Goal: Task Accomplishment & Management: Manage account settings

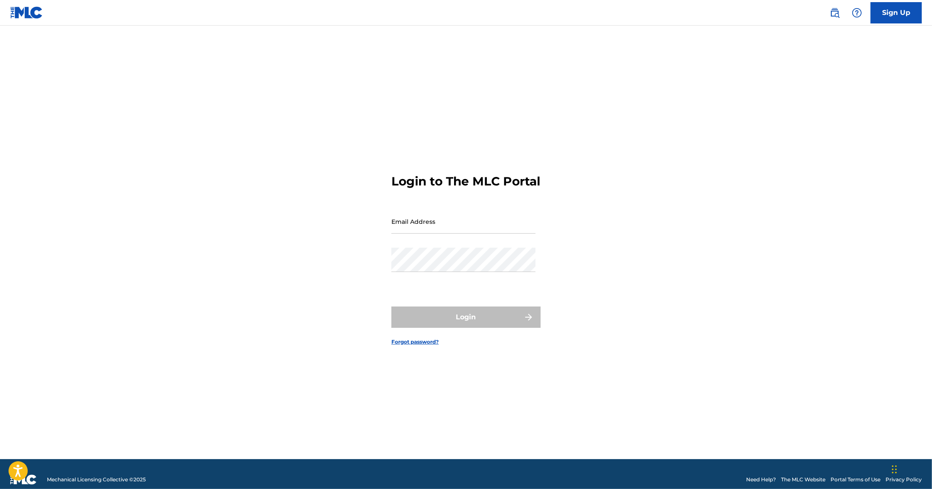
click at [426, 234] on input "Email Address" at bounding box center [463, 221] width 144 height 24
type input "[PERSON_NAME][EMAIL_ADDRESS][DOMAIN_NAME]"
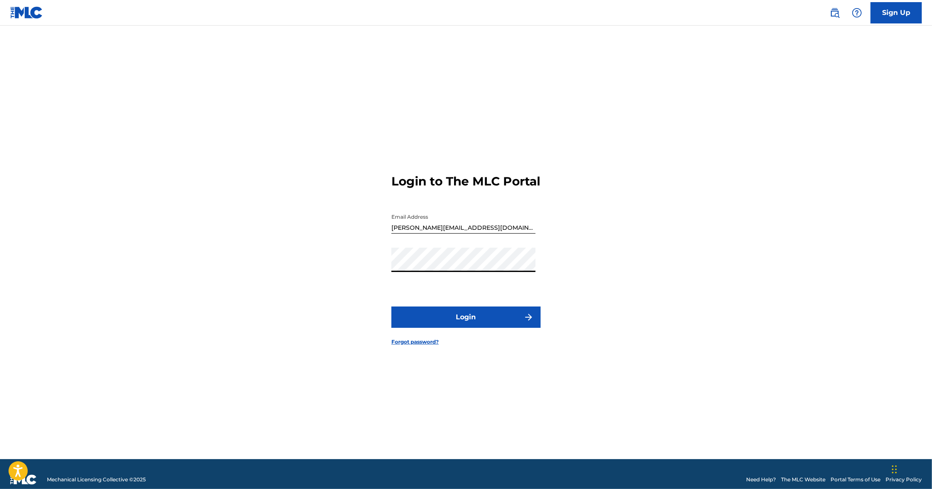
click at [460, 328] on button "Login" at bounding box center [465, 316] width 149 height 21
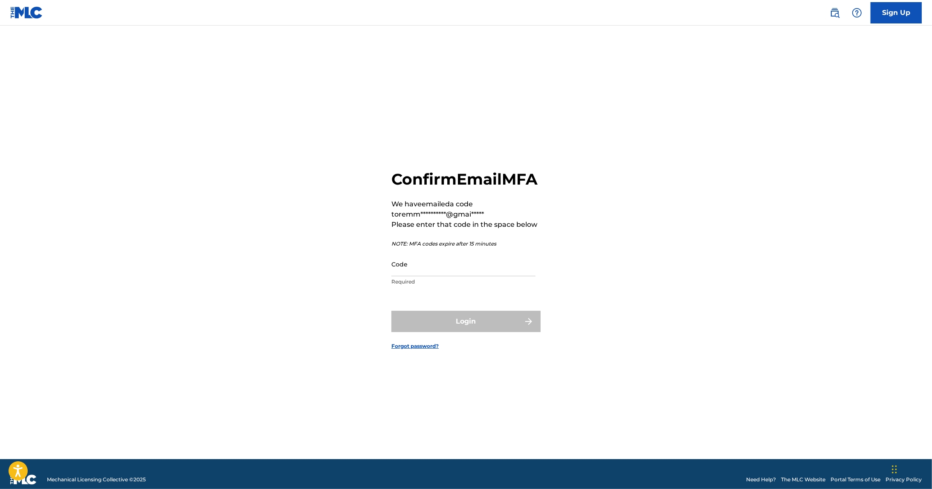
click at [414, 275] on input "Code" at bounding box center [463, 264] width 144 height 24
paste input "193974"
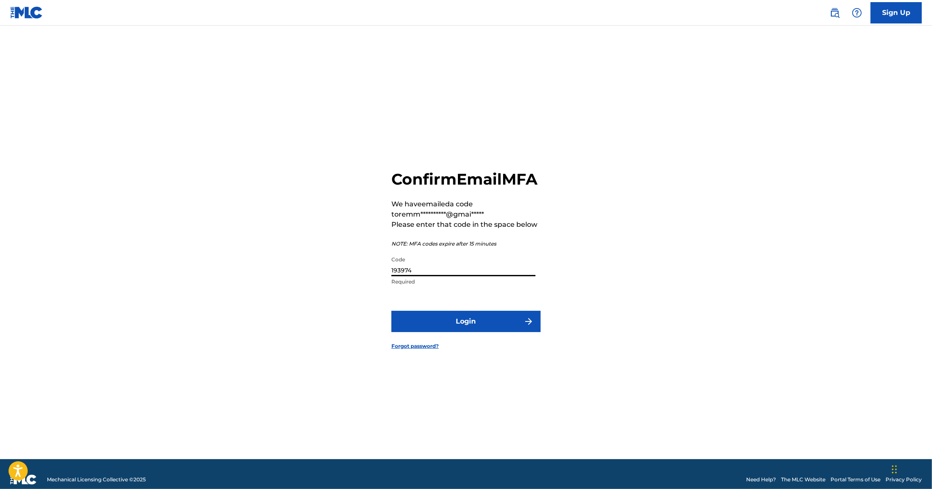
type input "193974"
click at [431, 332] on button "Login" at bounding box center [465, 321] width 149 height 21
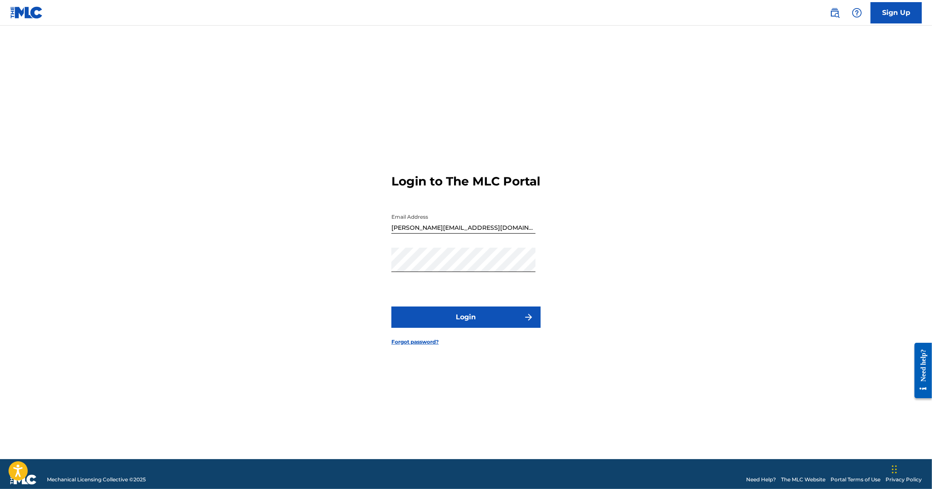
click at [446, 318] on button "Login" at bounding box center [465, 316] width 149 height 21
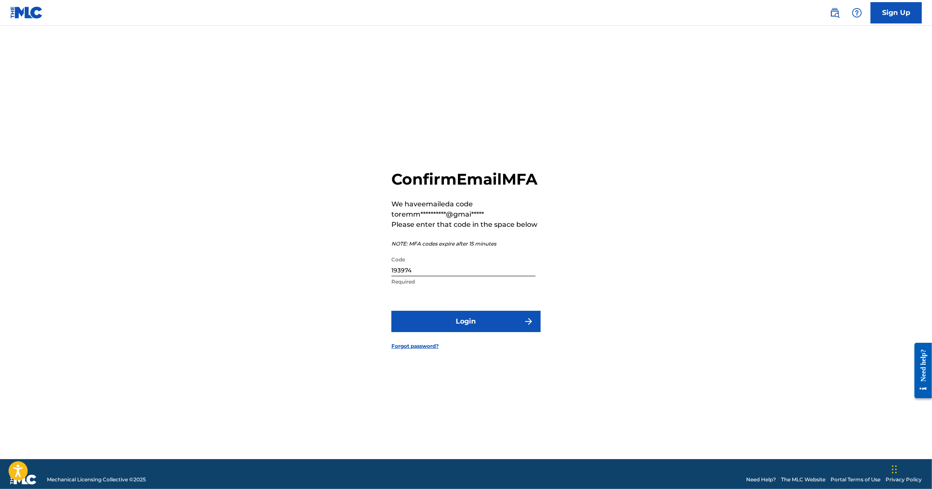
click at [484, 330] on button "Login" at bounding box center [465, 321] width 149 height 21
